Goal: Information Seeking & Learning: Learn about a topic

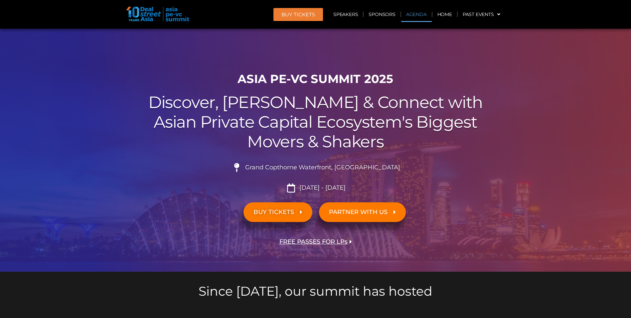
click at [419, 15] on link "Agenda" at bounding box center [416, 14] width 31 height 15
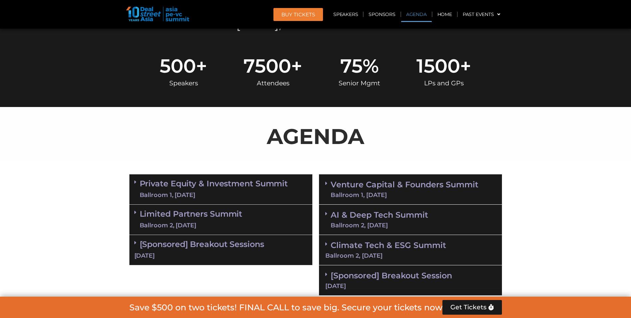
scroll to position [349, 0]
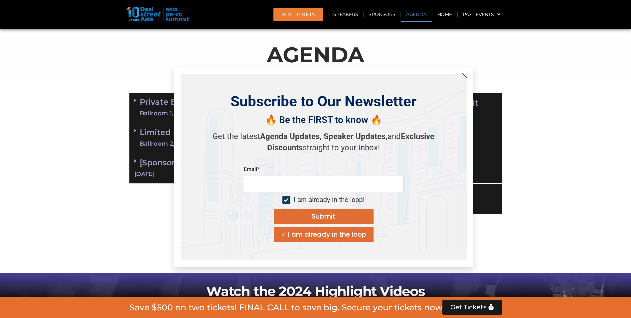
click at [293, 231] on div "✓ I am already in the loop" at bounding box center [324, 234] width 86 height 7
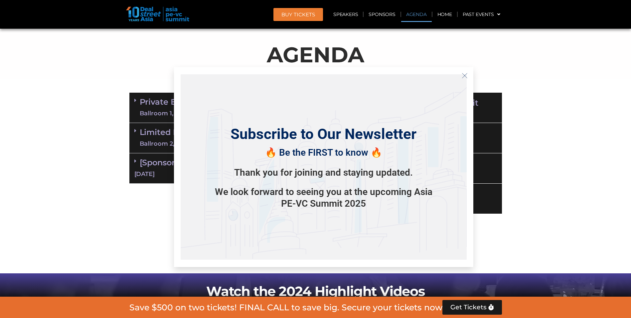
click at [466, 73] on icon "Close" at bounding box center [465, 76] width 6 height 6
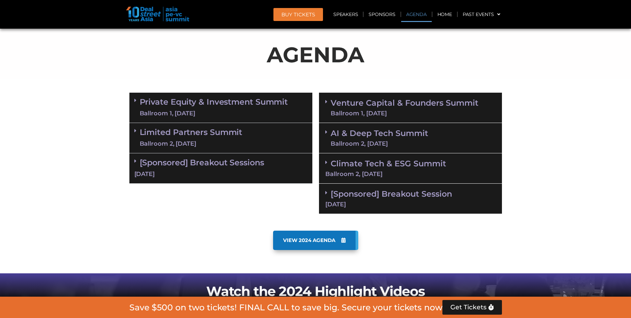
click at [263, 101] on link "Private Equity & Investment Summit Ballroom 1, [DATE]" at bounding box center [214, 108] width 148 height 20
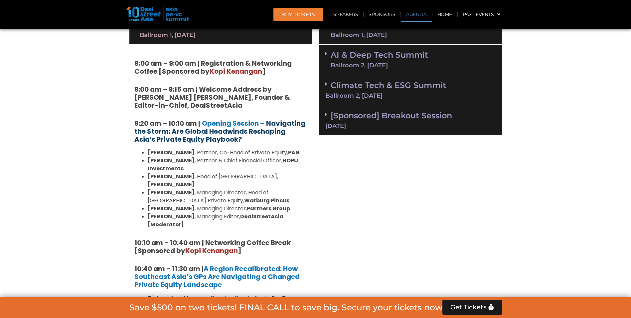
scroll to position [415, 0]
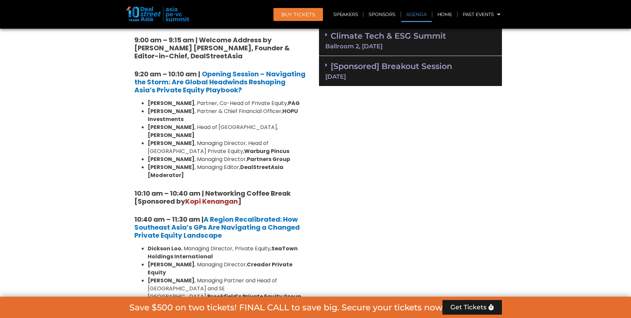
scroll to position [349, 0]
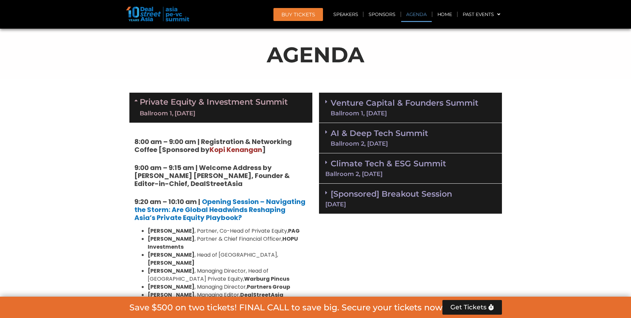
click at [185, 98] on link "Private Equity & Investment Summit Ballroom 1, [DATE]" at bounding box center [214, 108] width 148 height 20
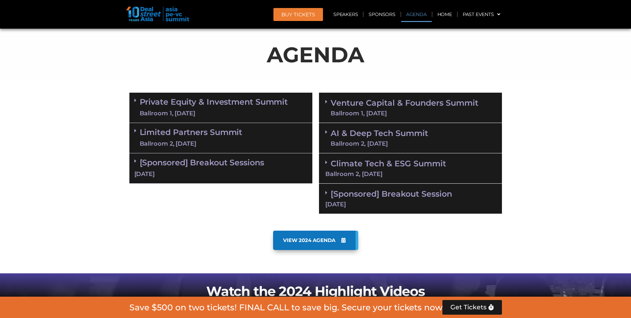
click at [174, 129] on link "Limited Partners [GEOGRAPHIC_DATA] 2, [DATE]" at bounding box center [191, 138] width 103 height 20
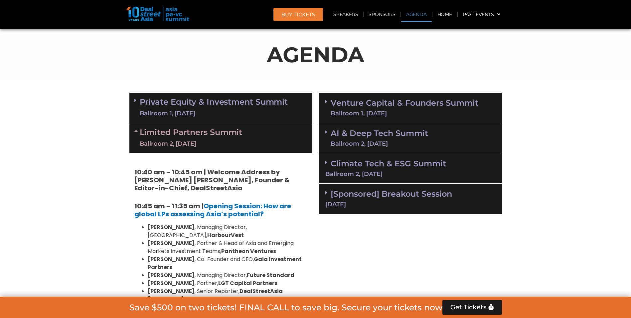
click at [148, 131] on link "Limited Partners [GEOGRAPHIC_DATA] 2, [DATE]" at bounding box center [191, 138] width 103 height 20
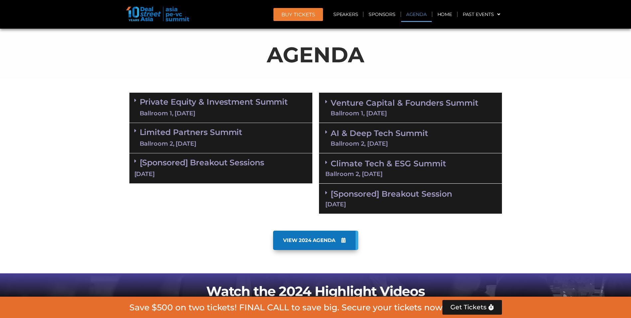
click at [347, 107] on link "Venture Capital & Founders​ Summit Ballroom 1, [DATE]" at bounding box center [405, 107] width 148 height 17
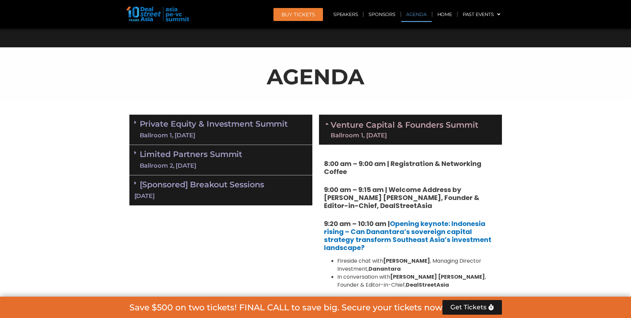
scroll to position [315, 0]
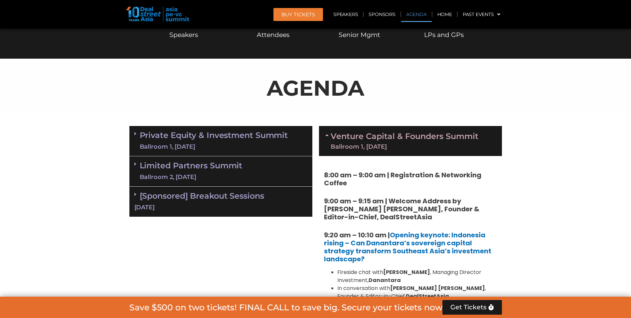
click at [328, 137] on icon at bounding box center [328, 134] width 5 height 5
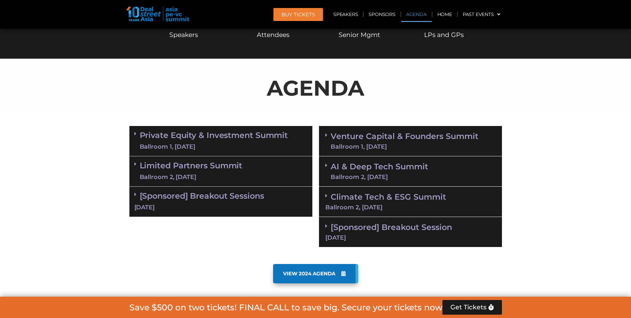
click at [132, 194] on div "[Sponsored] Breakout Sessions [DATE]" at bounding box center [220, 201] width 183 height 30
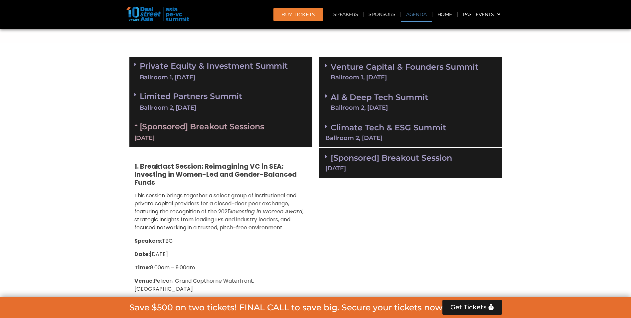
scroll to position [382, 0]
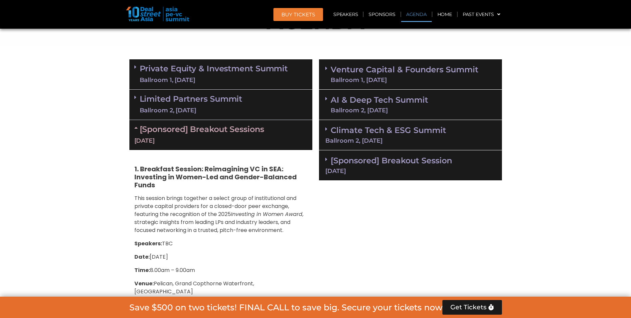
click at [327, 155] on div "[Sponsored] Breakout Session [DATE]" at bounding box center [410, 165] width 183 height 30
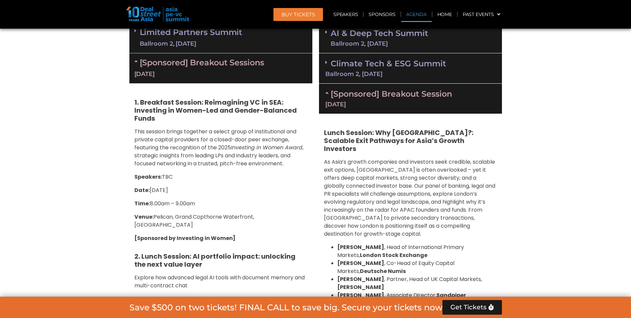
scroll to position [415, 0]
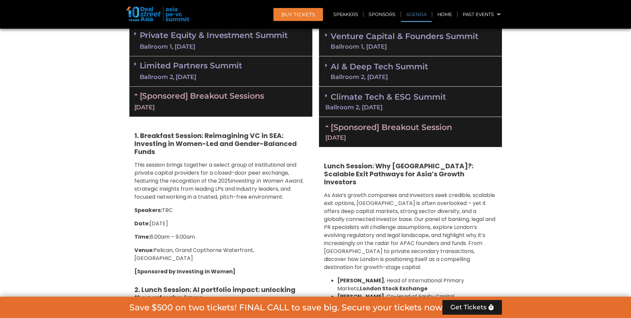
click at [339, 102] on div "Climate Tech & ESG Summit Ballroom 2, [DATE]" at bounding box center [410, 102] width 183 height 30
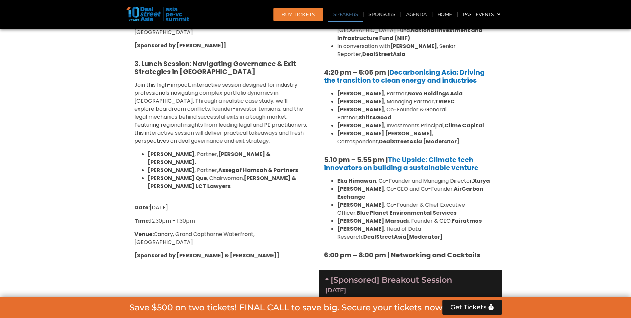
scroll to position [881, 0]
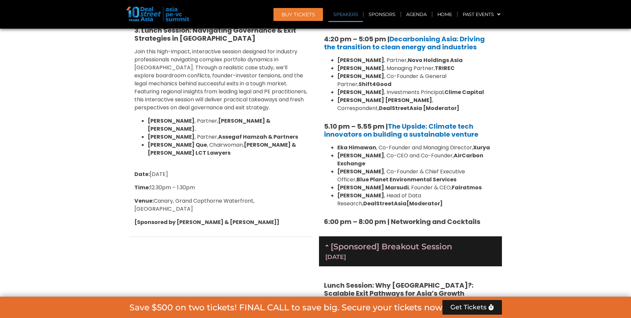
click at [456, 183] on strong "Fairatmos" at bounding box center [467, 187] width 30 height 8
drag, startPoint x: 338, startPoint y: 131, endPoint x: 479, endPoint y: 132, distance: 141.5
click at [479, 183] on li "[PERSON_NAME] , Founder & CEO, Fairatmos" at bounding box center [418, 187] width 160 height 8
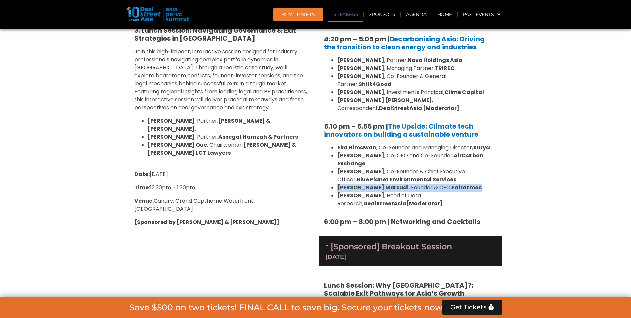
click at [479, 183] on li "[PERSON_NAME] , Founder & CEO, Fairatmos" at bounding box center [418, 187] width 160 height 8
click at [470, 183] on strong "Fairatmos" at bounding box center [467, 187] width 30 height 8
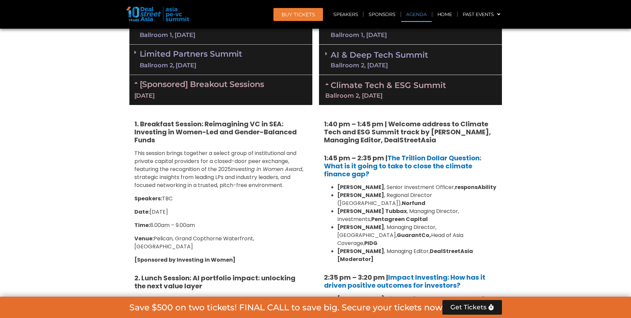
scroll to position [415, 0]
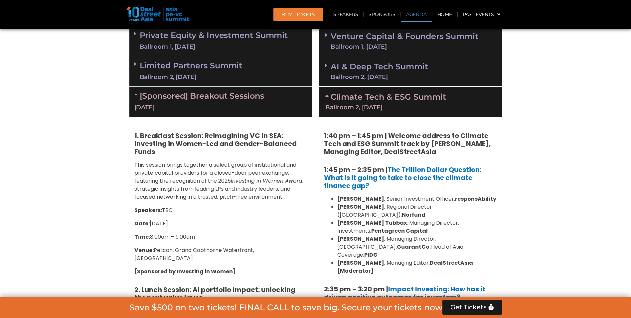
click at [413, 72] on link "AI & Deep Tech Summit Ballroom 2, [DATE]" at bounding box center [380, 71] width 98 height 17
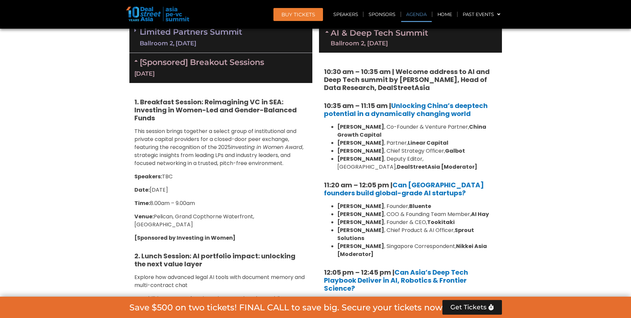
scroll to position [482, 0]
